Goal: Task Accomplishment & Management: Manage account settings

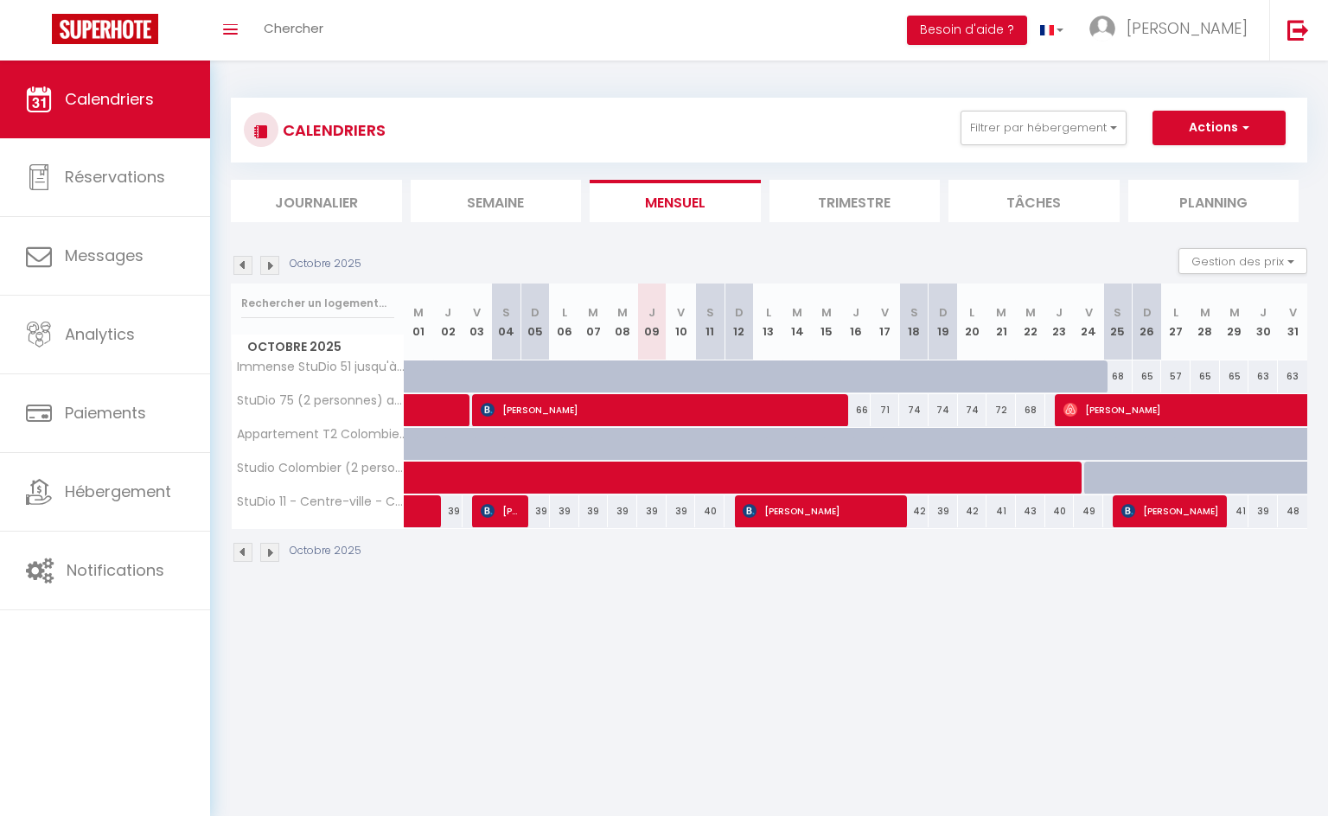
click at [833, 196] on li "Trimestre" at bounding box center [854, 201] width 171 height 42
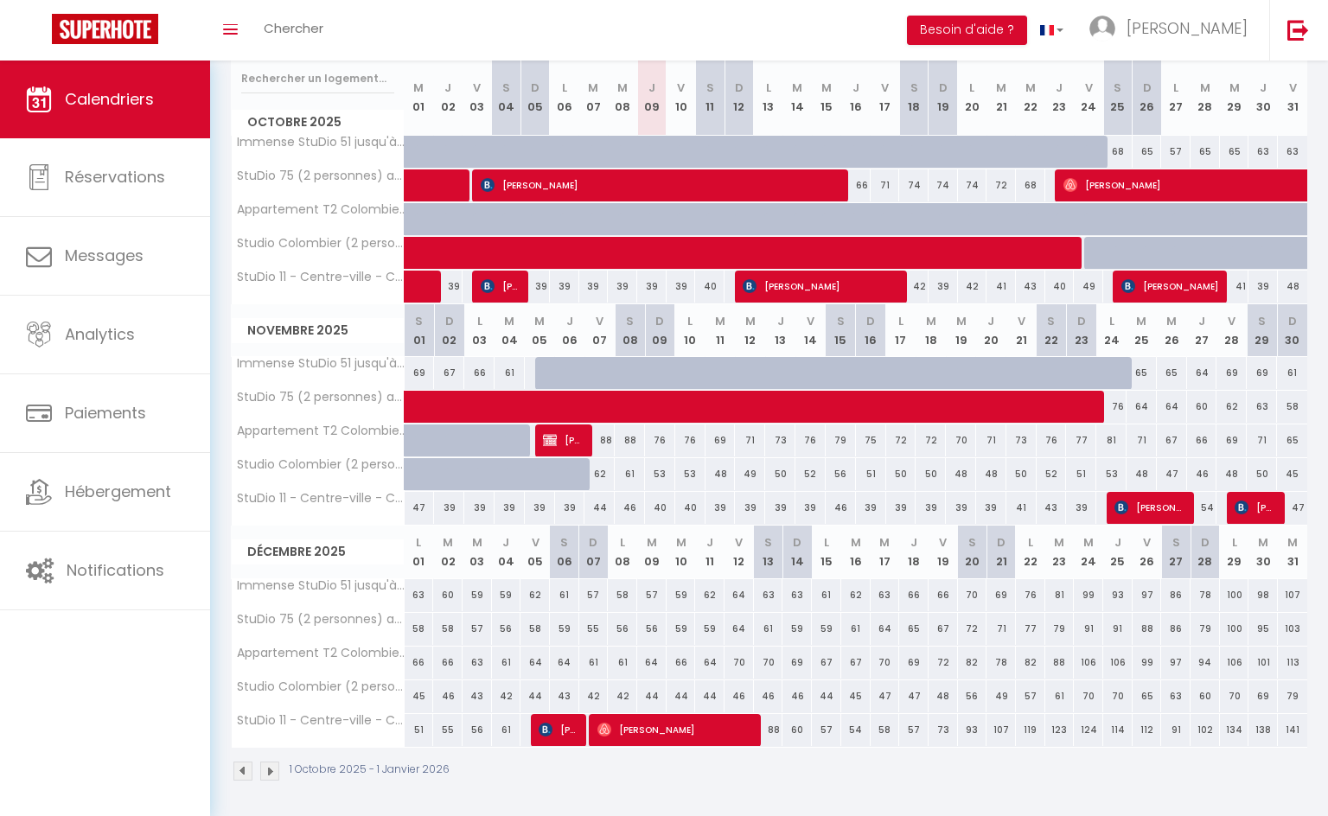
scroll to position [227, 0]
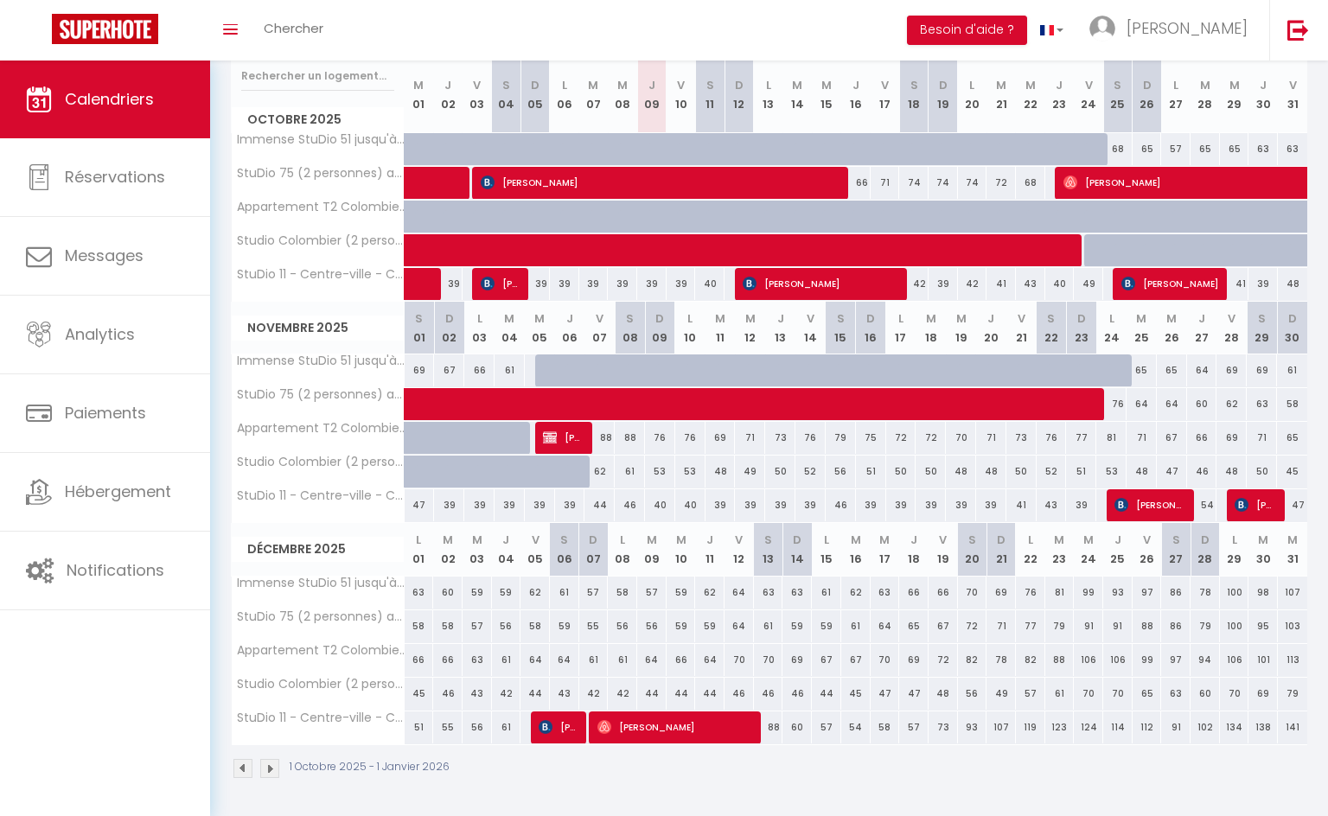
click at [1117, 148] on div "68" at bounding box center [1117, 149] width 29 height 32
type input "68"
type input "[DATE]"
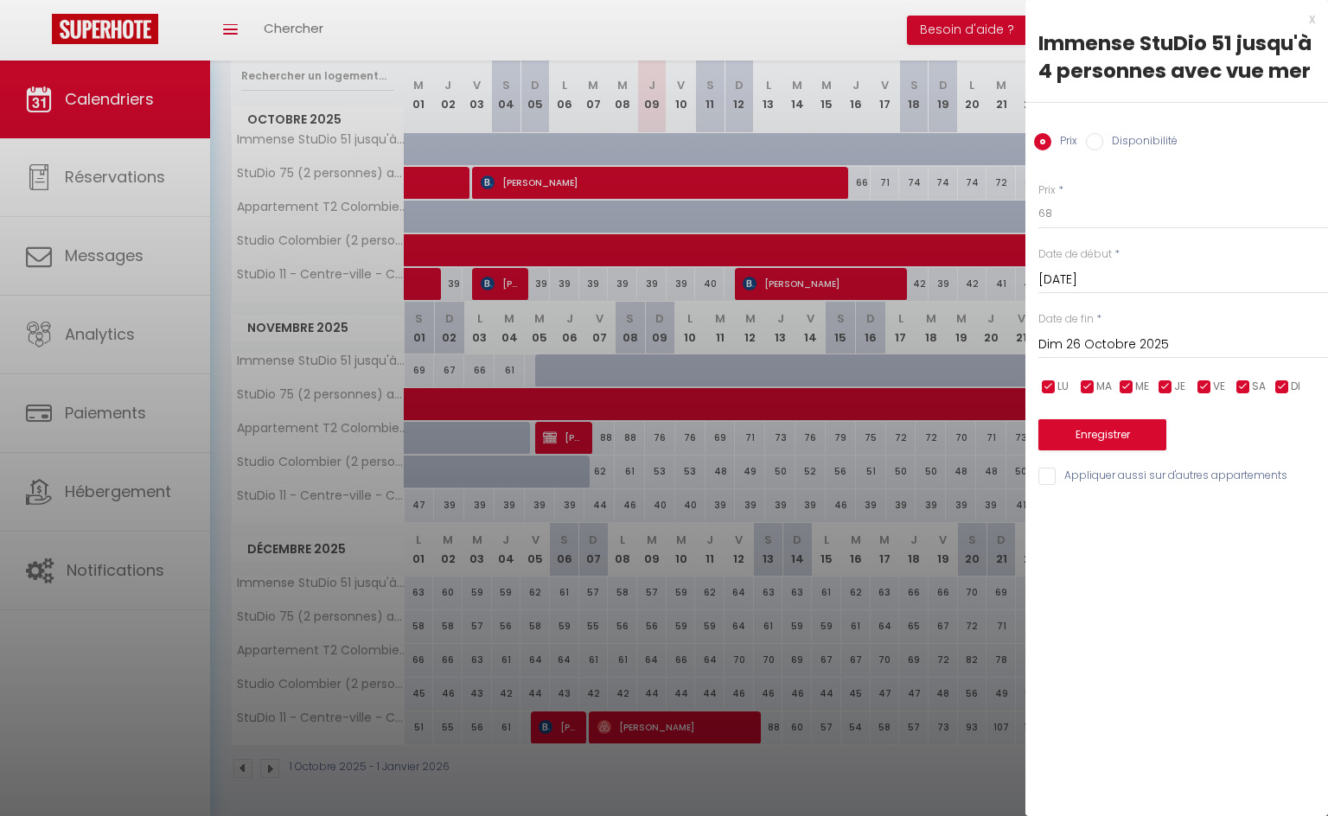
click at [1093, 339] on input "Dim 26 Octobre 2025" at bounding box center [1183, 345] width 290 height 22
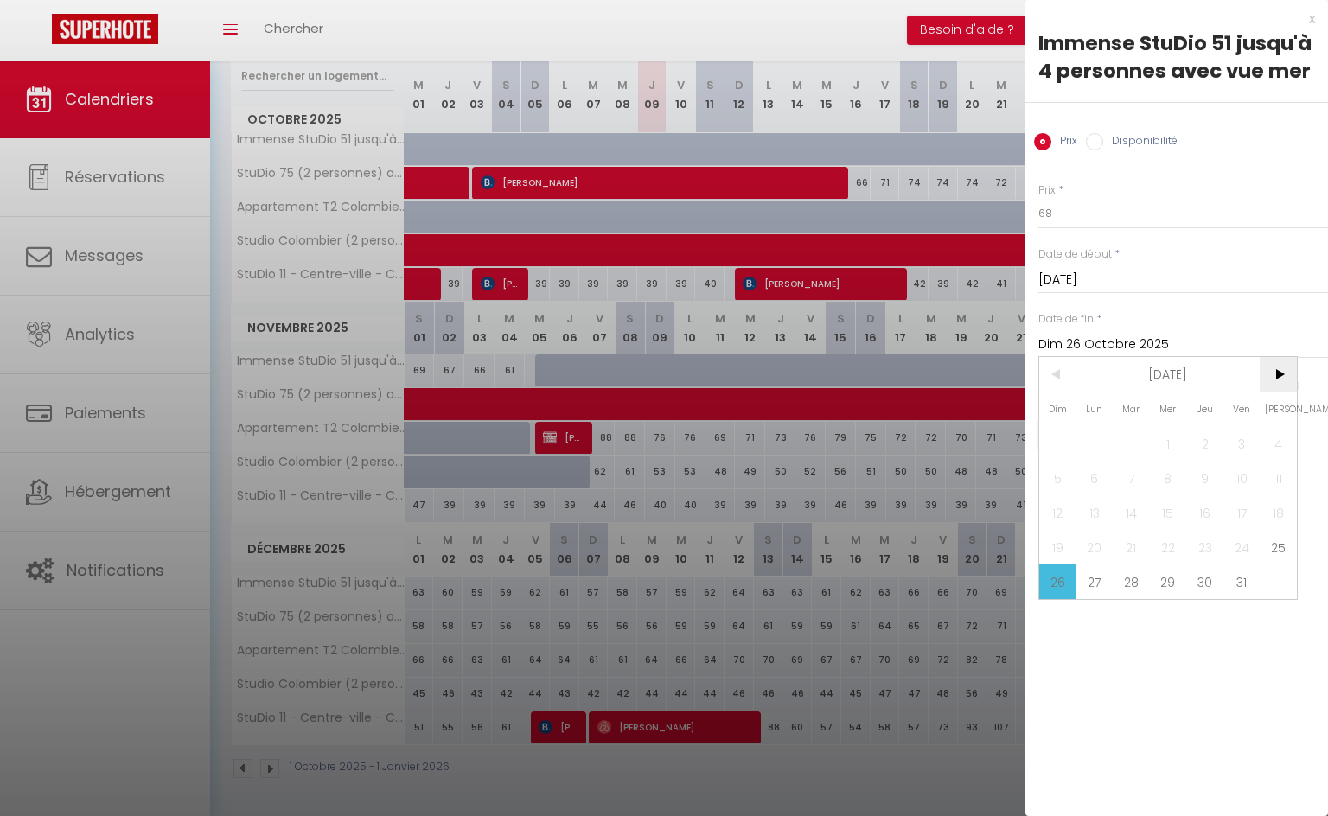
click at [1277, 371] on span ">" at bounding box center [1277, 374] width 37 height 35
click at [1174, 479] on span "5" at bounding box center [1168, 478] width 37 height 35
type input "Mer 05 Novembre 2025"
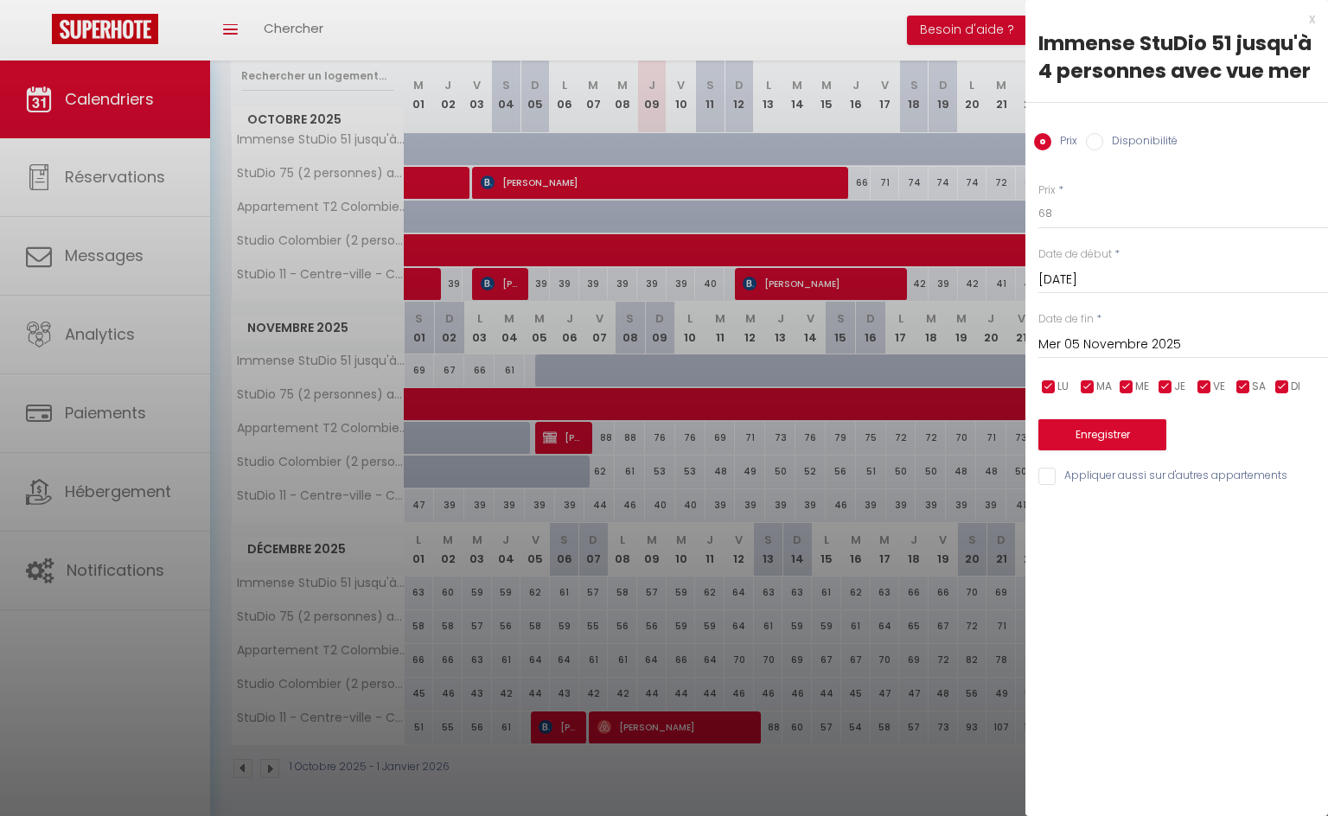
click at [1148, 138] on label "Disponibilité" at bounding box center [1140, 142] width 74 height 19
click at [1103, 138] on input "Disponibilité" at bounding box center [1094, 141] width 17 height 17
radio input "true"
radio input "false"
click at [1072, 211] on select "Disponible Indisponible" at bounding box center [1183, 214] width 290 height 33
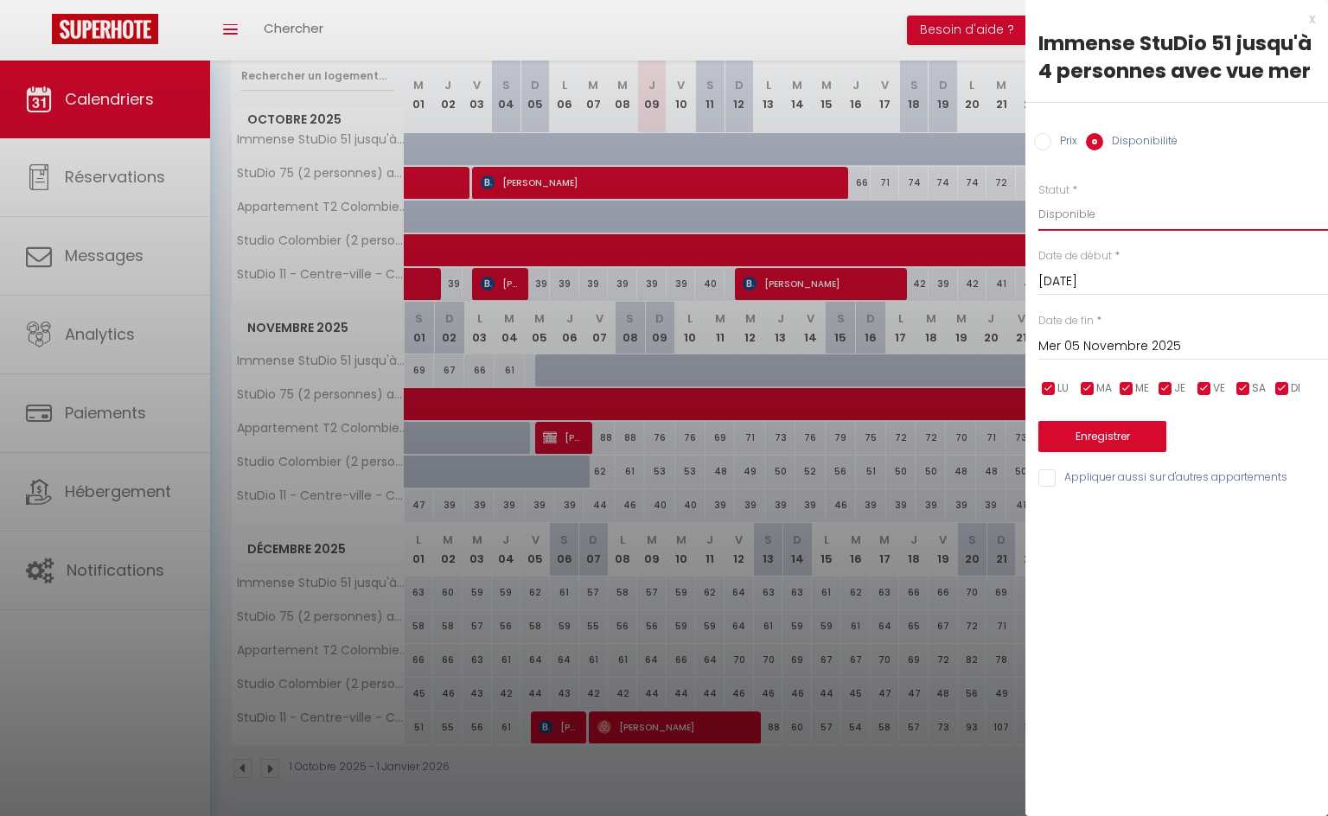
select select "0"
click at [1038, 198] on select "Disponible Indisponible" at bounding box center [1183, 214] width 290 height 33
click at [1119, 432] on button "Enregistrer" at bounding box center [1102, 436] width 128 height 31
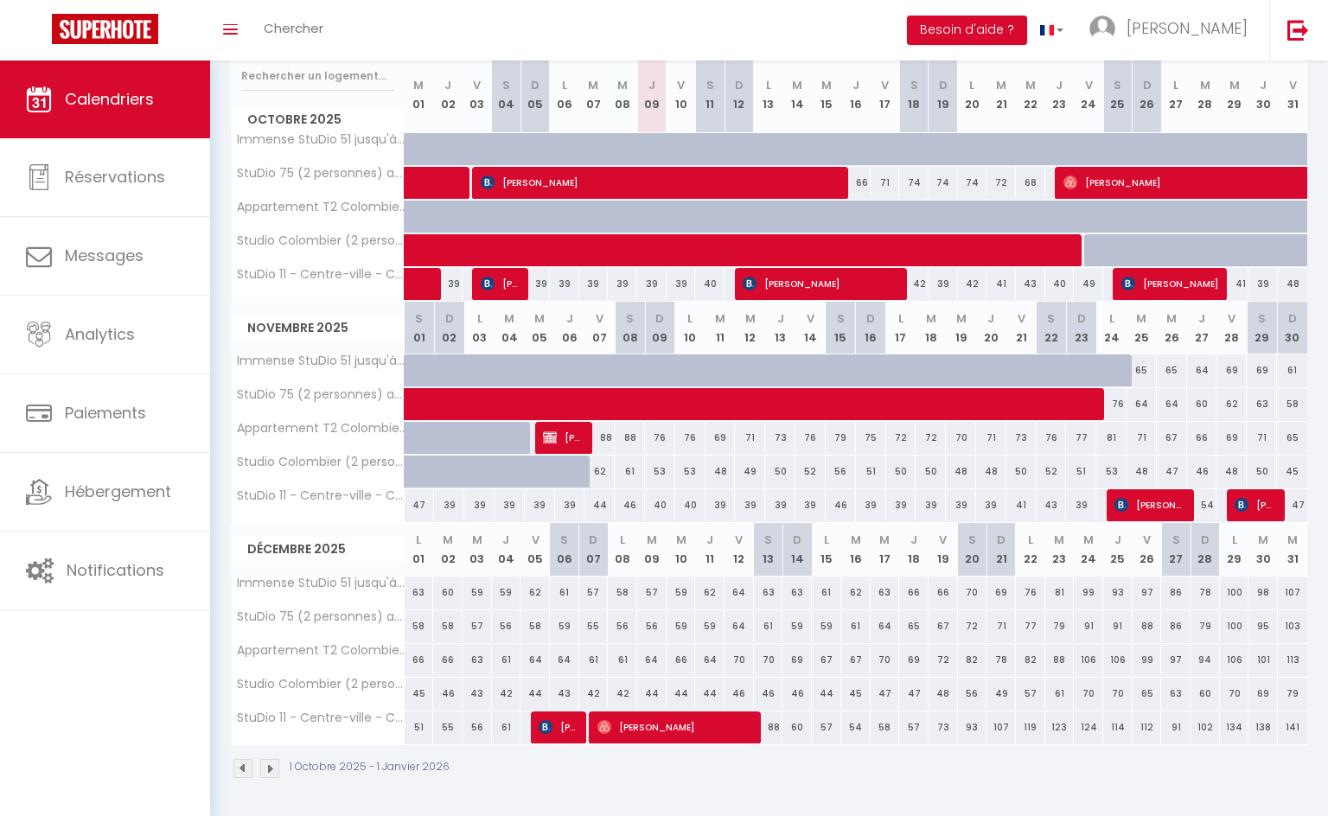
click at [1113, 146] on div at bounding box center [1127, 159] width 29 height 33
select select "1"
type input "[DATE]"
type input "Dim 26 Octobre 2025"
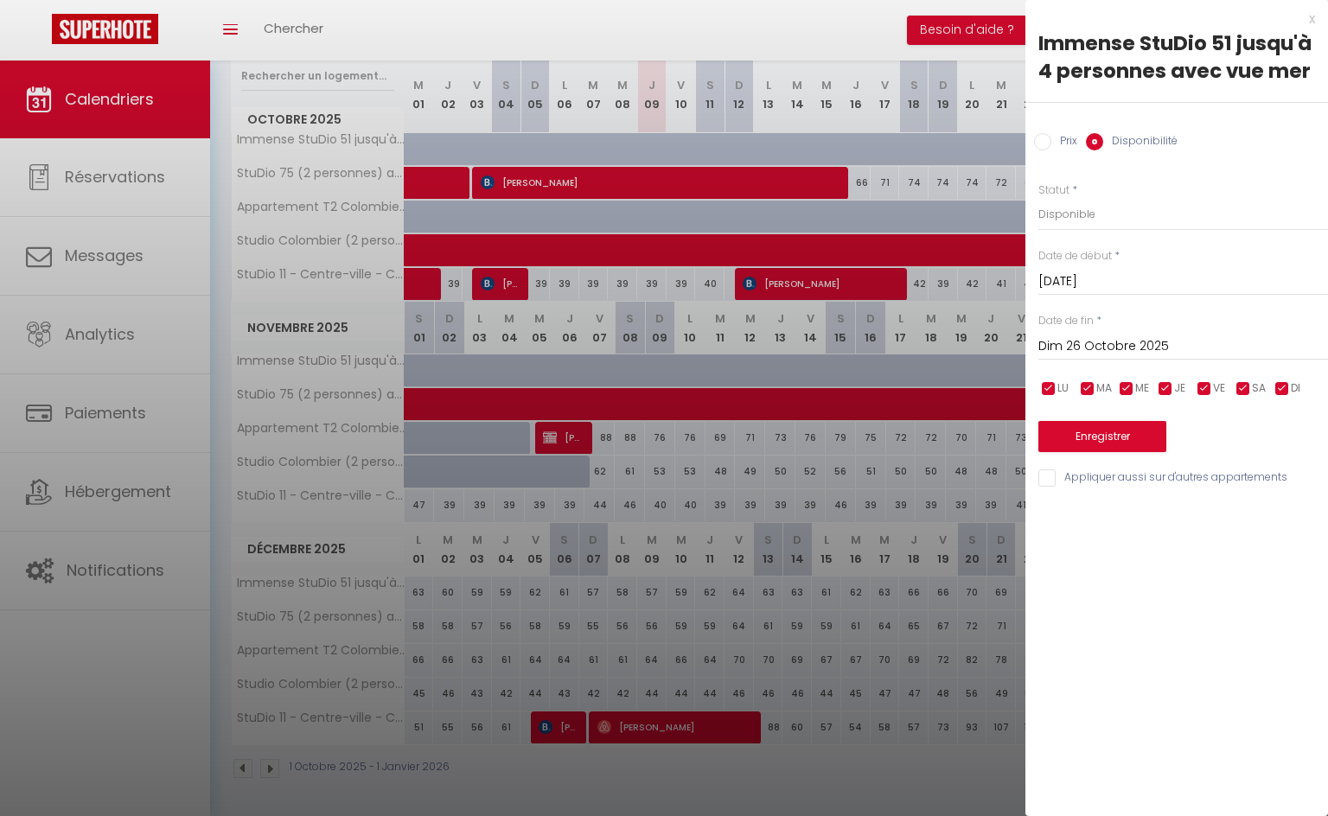
click at [1313, 18] on div "x" at bounding box center [1170, 19] width 290 height 21
